Goal: Information Seeking & Learning: Learn about a topic

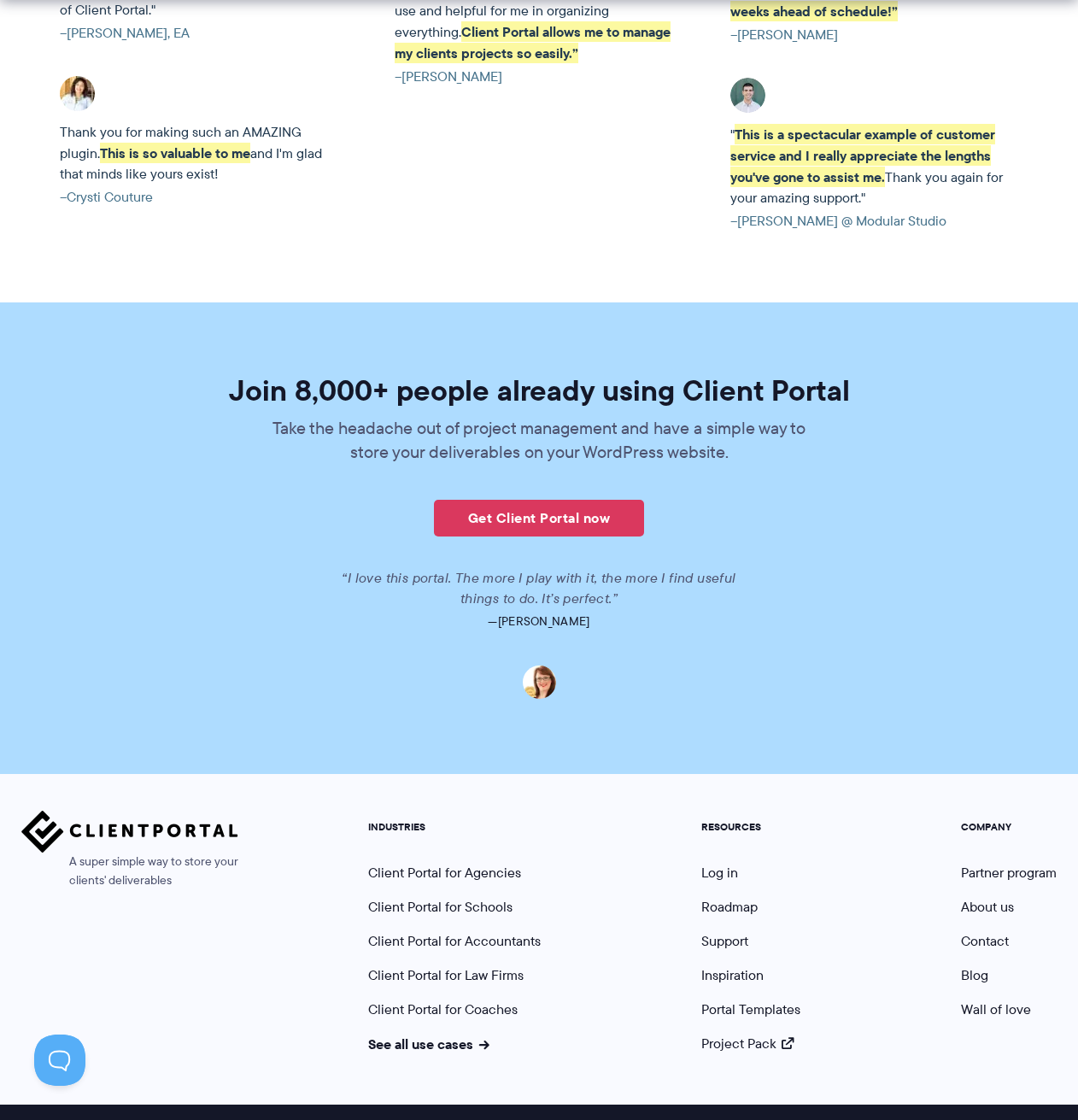
scroll to position [3828, 0]
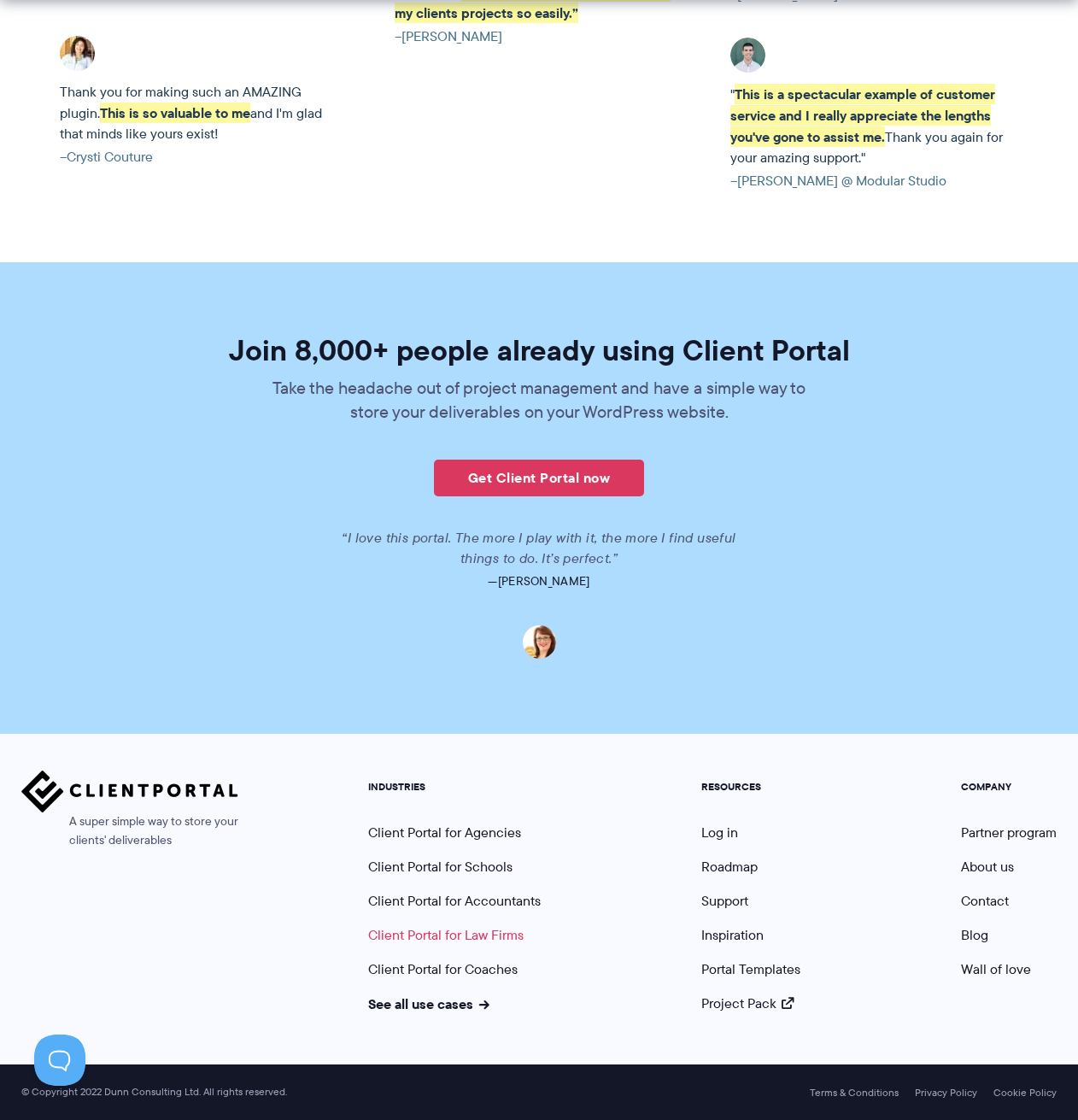
click at [476, 935] on link "Client Portal for Law Firms" at bounding box center [446, 935] width 156 height 20
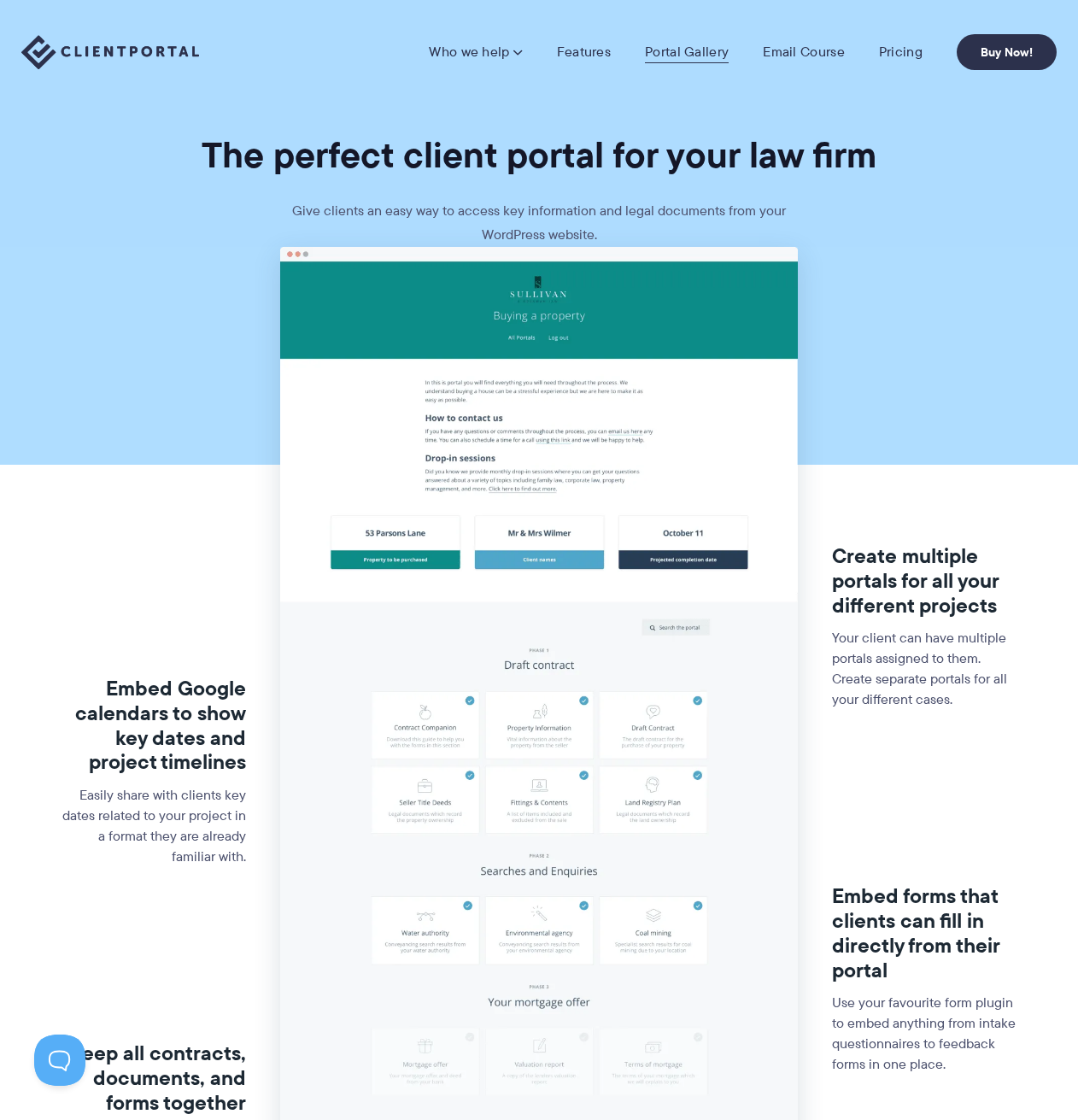
click at [692, 54] on link "Portal Gallery" at bounding box center [687, 52] width 84 height 17
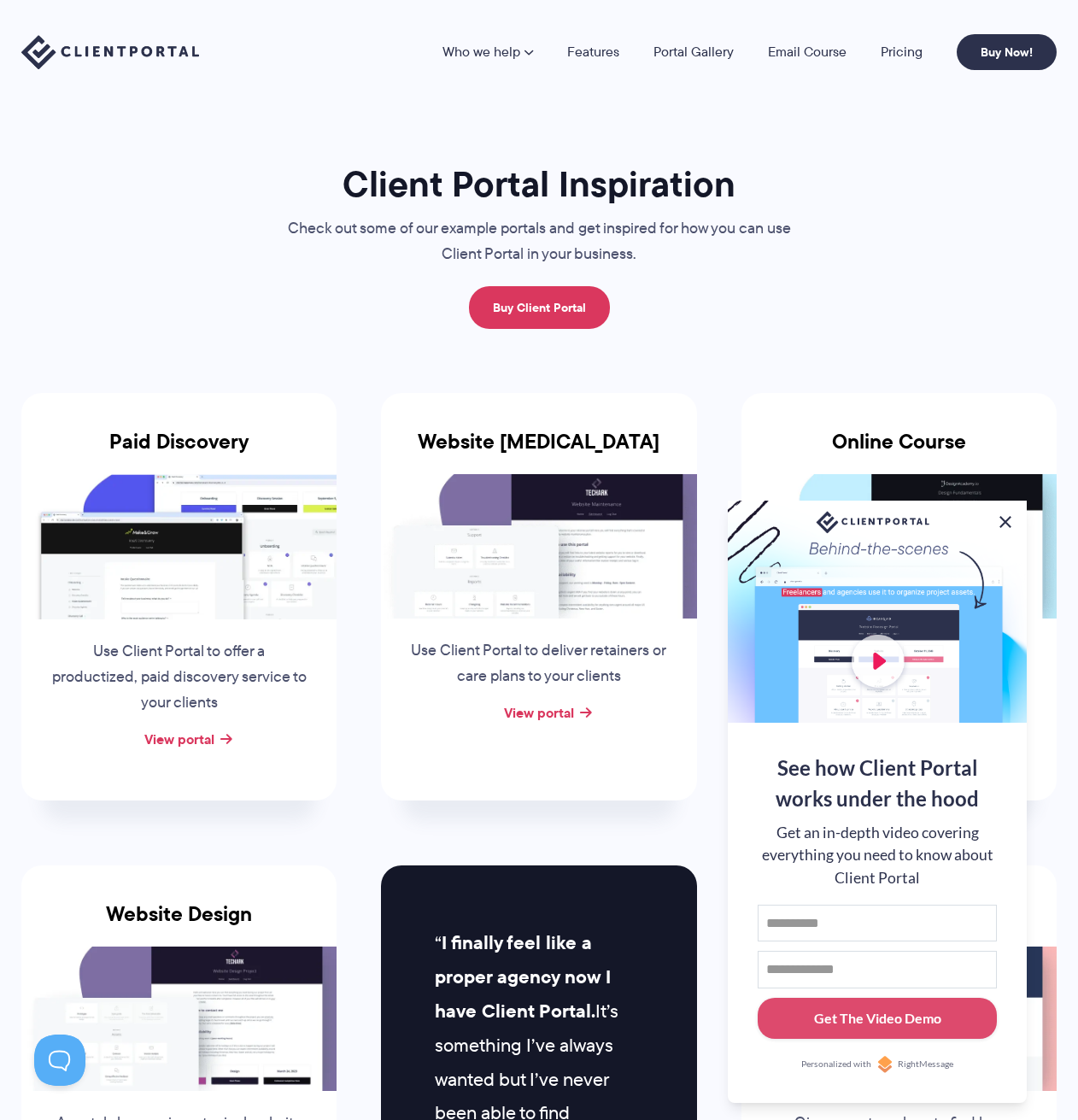
click at [1006, 515] on button at bounding box center [1006, 522] width 21 height 21
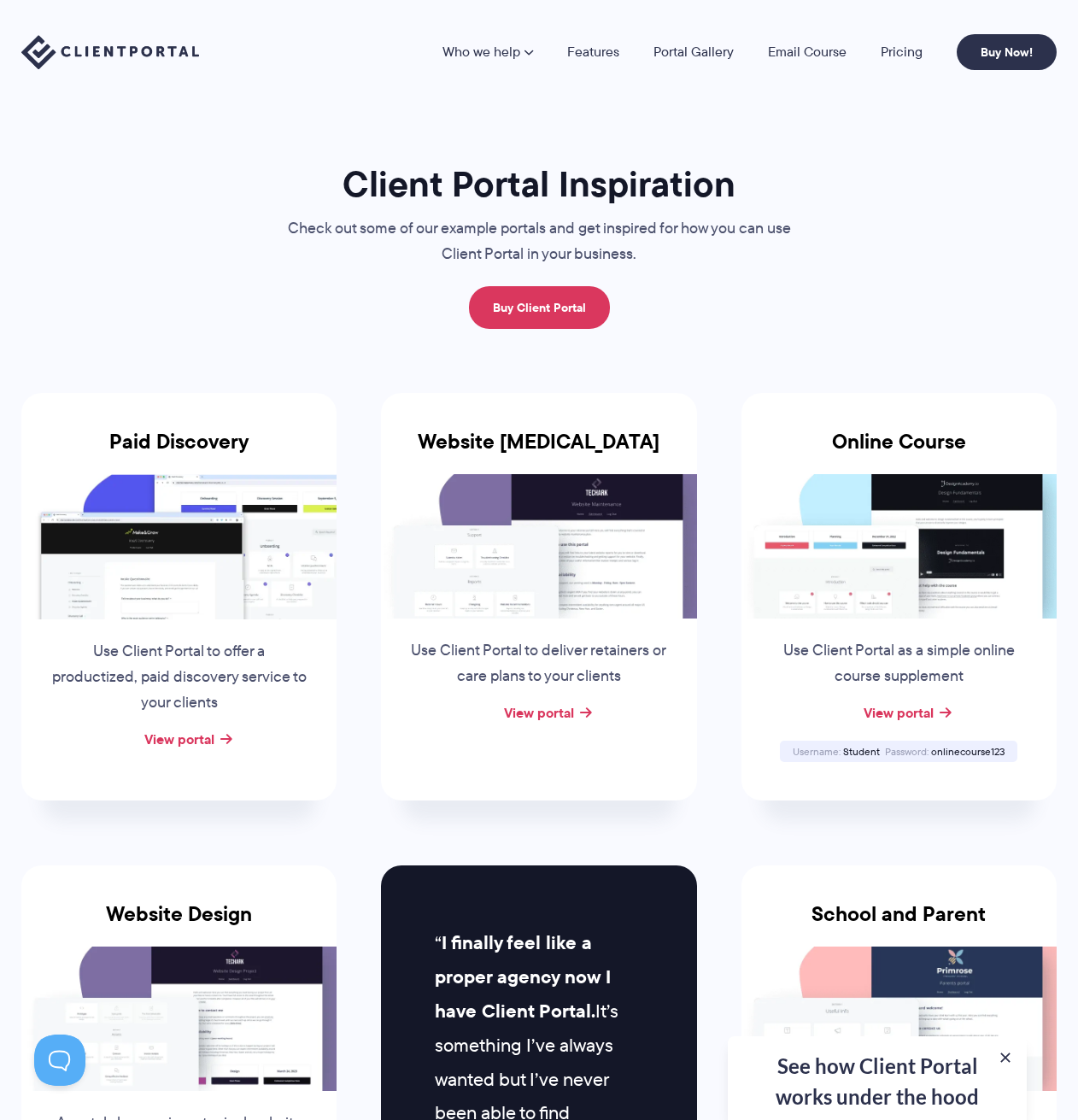
click at [879, 569] on img at bounding box center [899, 546] width 315 height 144
click at [543, 567] on img at bounding box center [538, 546] width 315 height 144
click at [903, 47] on link "Pricing" at bounding box center [902, 52] width 42 height 14
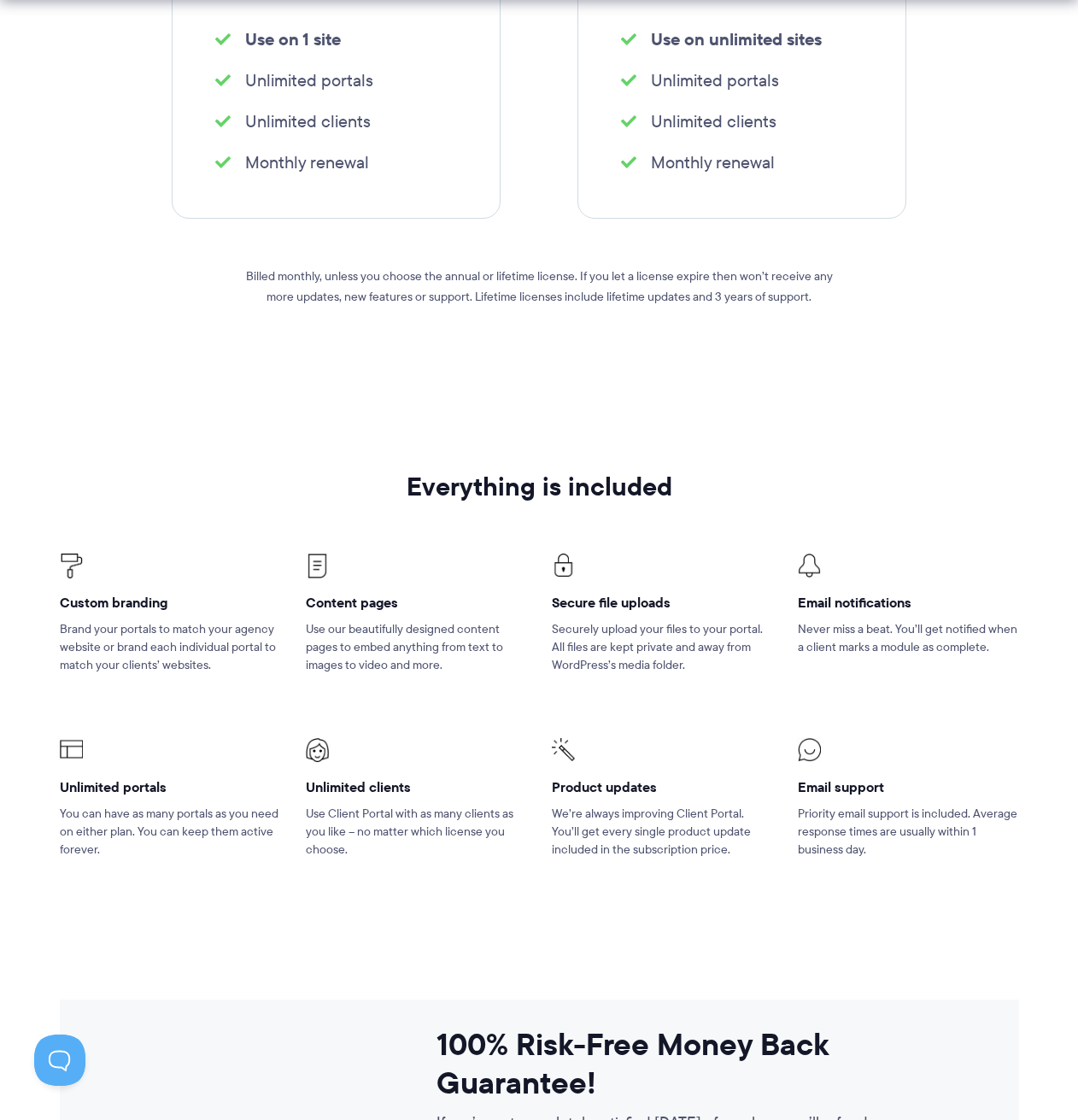
scroll to position [712, 0]
